Goal: Information Seeking & Learning: Learn about a topic

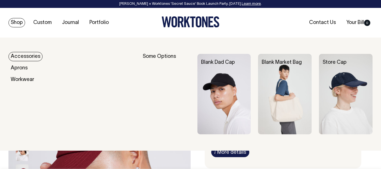
click at [33, 57] on link "Accessories" at bounding box center [25, 56] width 34 height 9
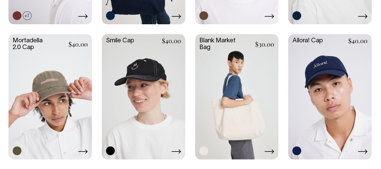
scroll to position [381, 0]
click at [313, 70] on link at bounding box center [329, 96] width 83 height 124
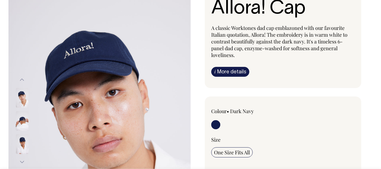
scroll to position [54, 0]
click at [22, 144] on img at bounding box center [22, 144] width 13 height 20
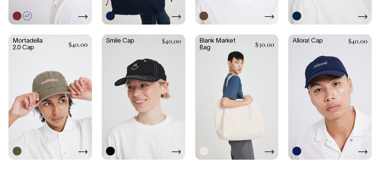
click at [56, 70] on link at bounding box center [49, 96] width 83 height 124
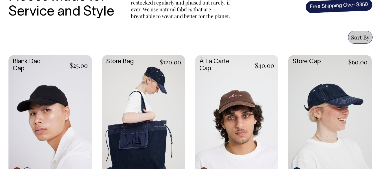
scroll to position [225, 0]
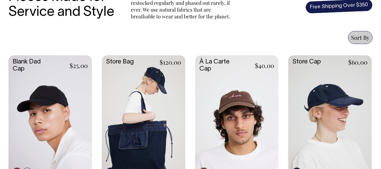
click at [258, 95] on link at bounding box center [236, 117] width 83 height 124
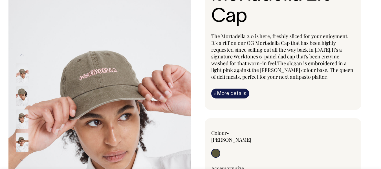
scroll to position [67, 0]
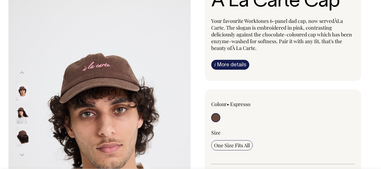
scroll to position [61, 0]
click at [17, 112] on img at bounding box center [22, 114] width 13 height 20
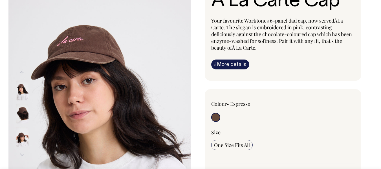
click at [22, 139] on img at bounding box center [22, 137] width 13 height 20
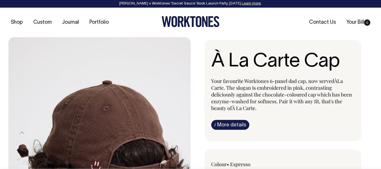
scroll to position [0, 0]
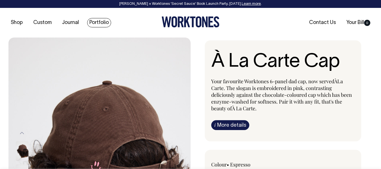
click at [90, 24] on link "Portfolio" at bounding box center [99, 22] width 24 height 9
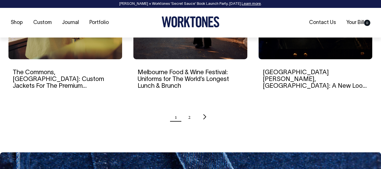
scroll to position [619, 0]
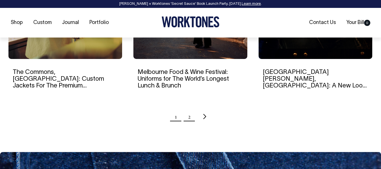
click at [189, 118] on link "2" at bounding box center [189, 116] width 3 height 14
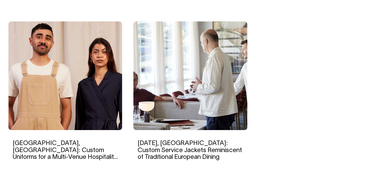
scroll to position [388, 0]
click at [204, 74] on img at bounding box center [190, 76] width 114 height 109
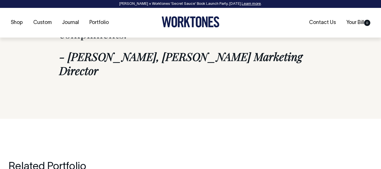
scroll to position [3503, 0]
